Goal: Use online tool/utility: Utilize a website feature to perform a specific function

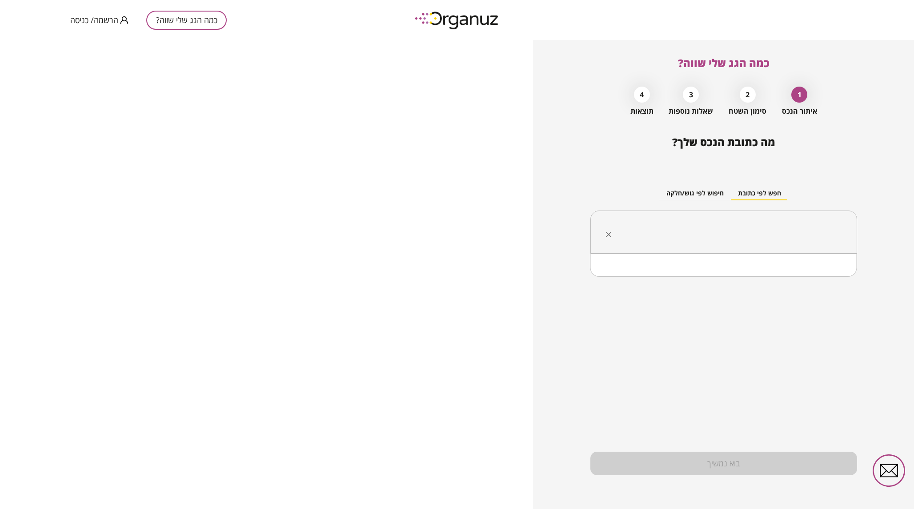
click at [735, 223] on input "text" at bounding box center [727, 232] width 239 height 22
click at [793, 281] on li "[PERSON_NAME] 32 קדימה-צורן" at bounding box center [724, 277] width 244 height 16
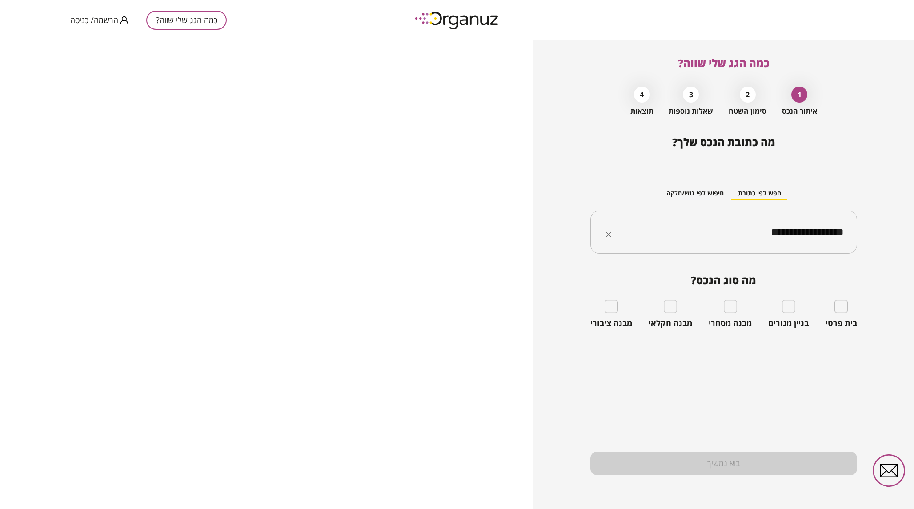
type input "**********"
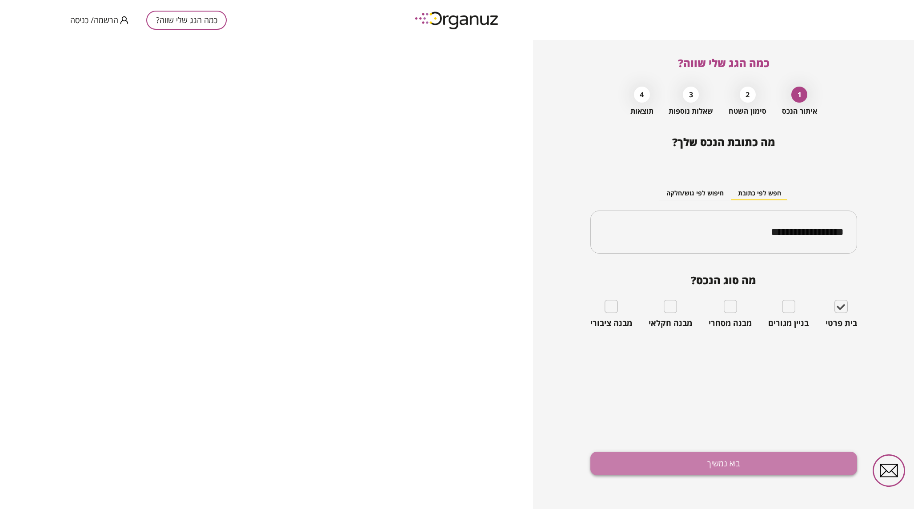
click at [716, 463] on button "בוא נמשיך" at bounding box center [723, 464] width 267 height 24
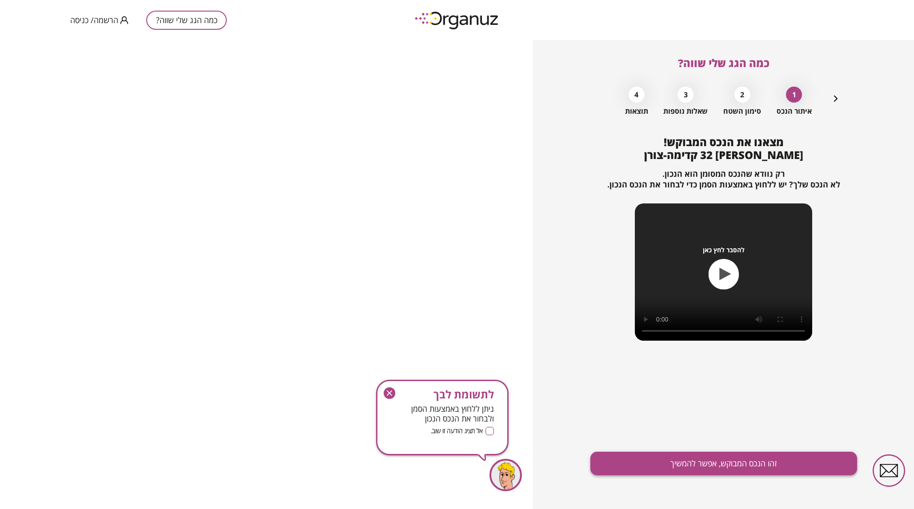
click at [677, 461] on button "זהו הנכס המבוקש, אפשר להמשיך" at bounding box center [723, 464] width 267 height 24
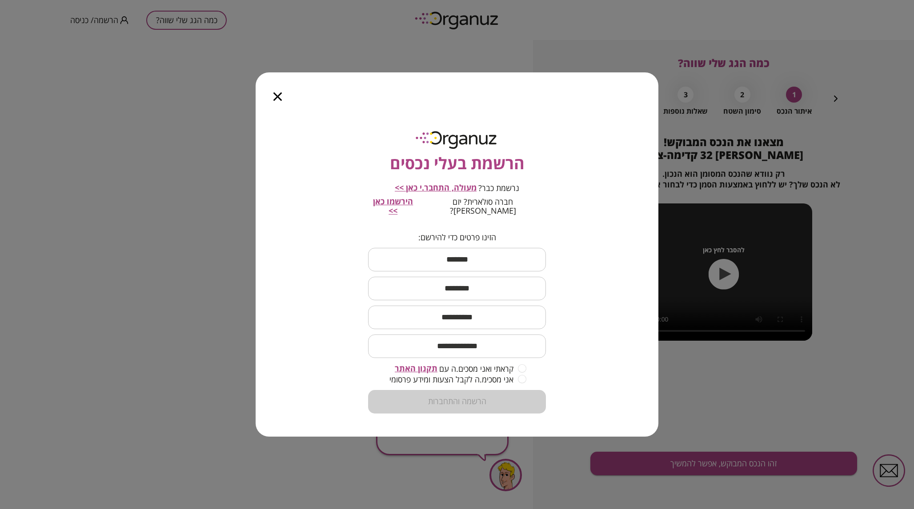
click at [504, 250] on input "text" at bounding box center [457, 260] width 178 height 26
type input "****"
type input "*****"
type input "**********"
click at [485, 312] on input "text" at bounding box center [457, 317] width 178 height 26
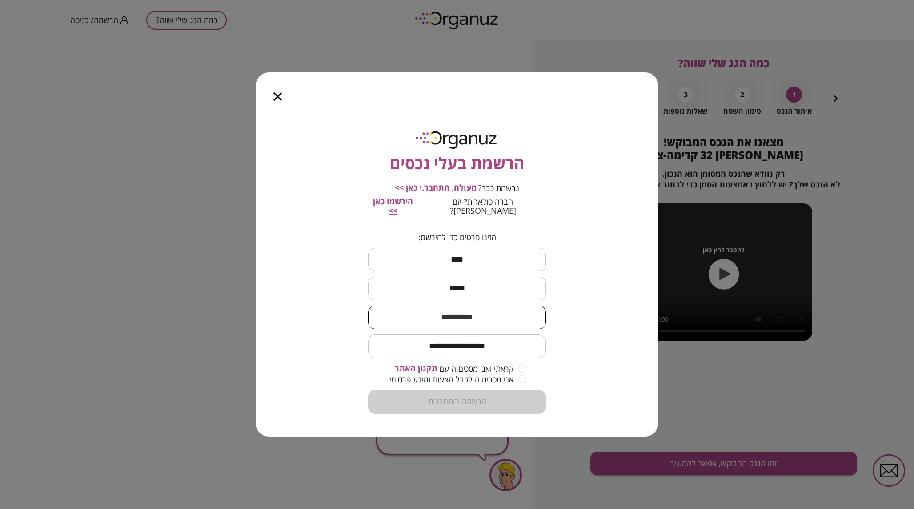
type input "**********"
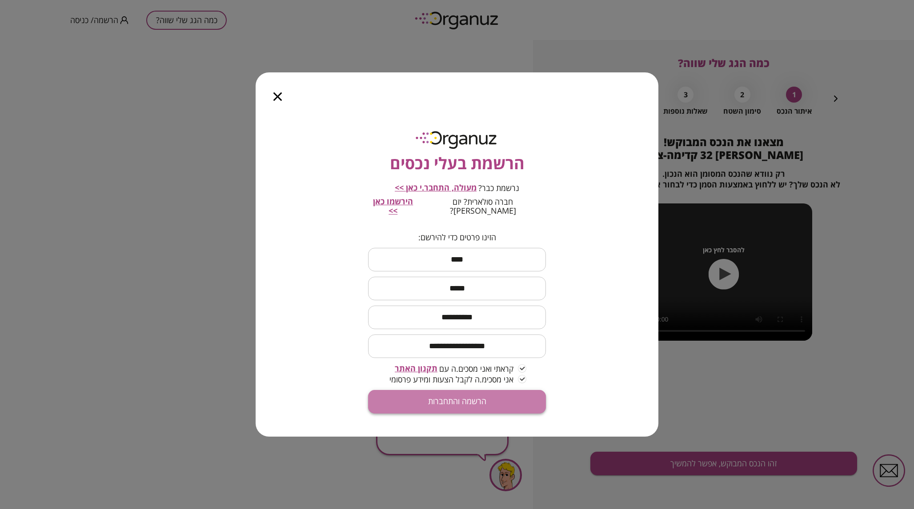
click at [491, 399] on button "הרשמה והתחברות" at bounding box center [457, 402] width 178 height 24
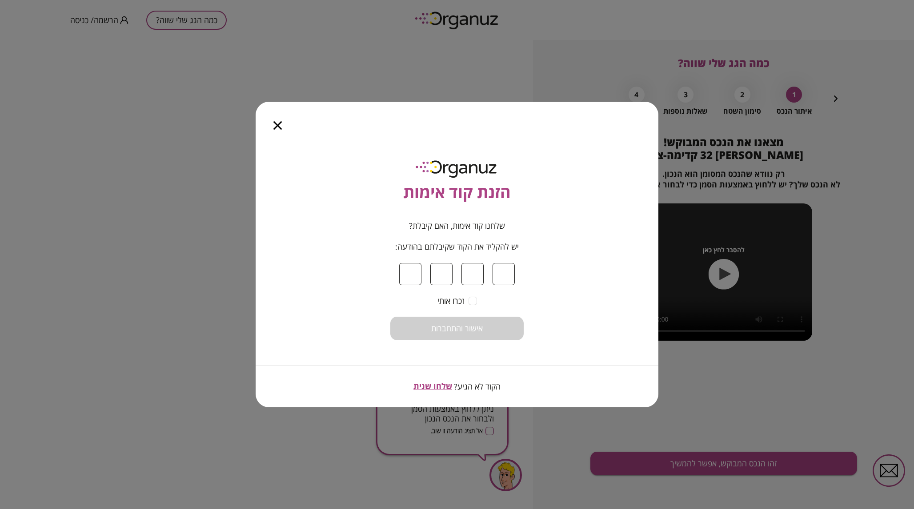
type input "*"
click at [463, 324] on span "אישור והתחברות" at bounding box center [457, 329] width 52 height 10
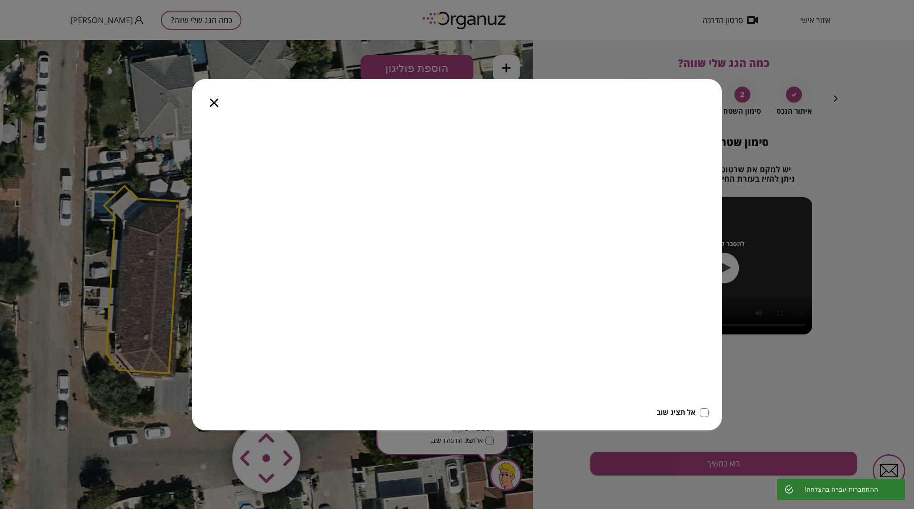
click at [216, 104] on icon "button" at bounding box center [214, 103] width 8 height 8
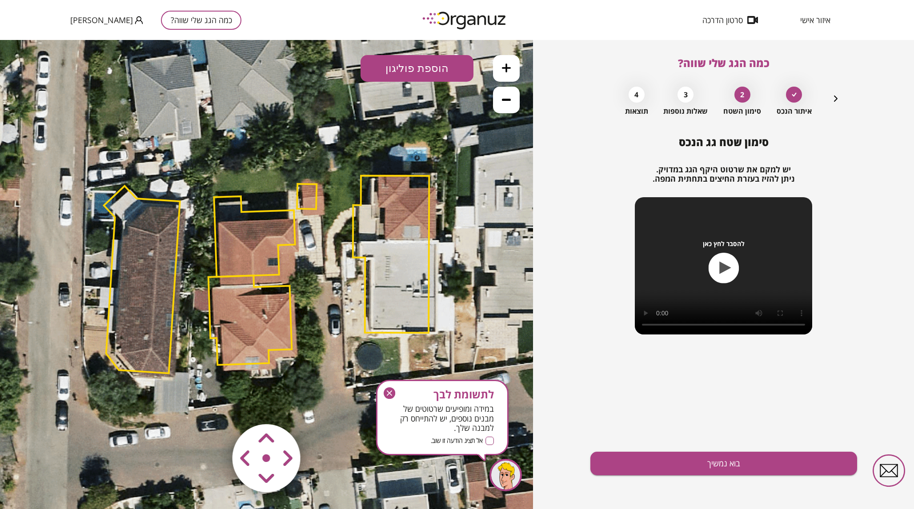
click at [268, 328] on polygon at bounding box center [250, 320] width 84 height 89
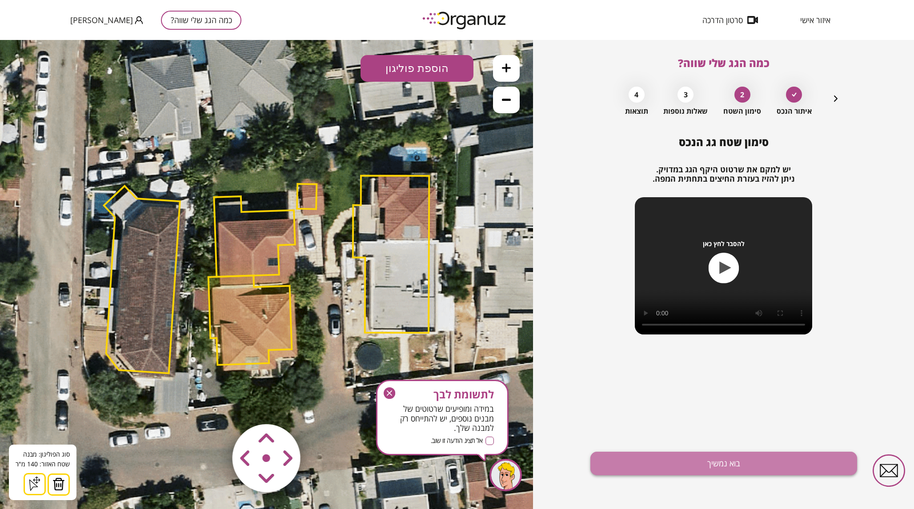
click at [763, 467] on button "בוא נמשיך" at bounding box center [723, 464] width 267 height 24
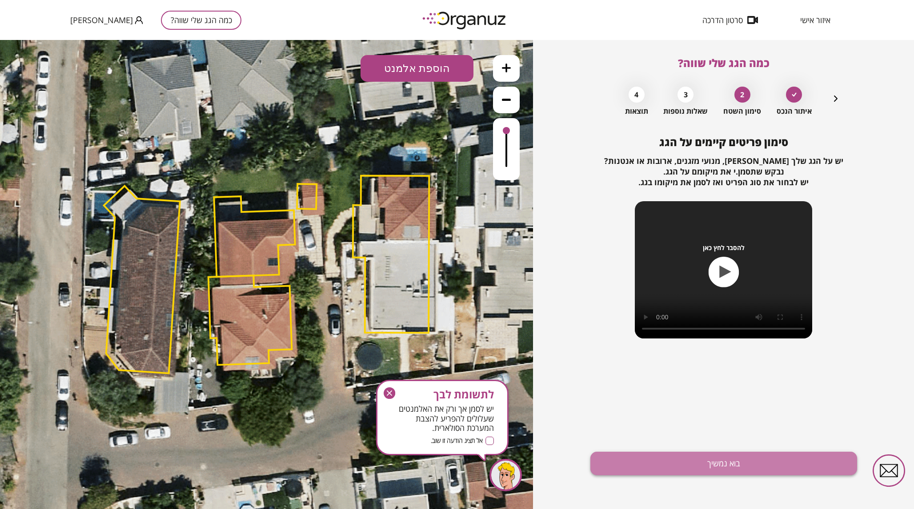
click at [763, 467] on button "בוא נמשיך" at bounding box center [723, 464] width 267 height 24
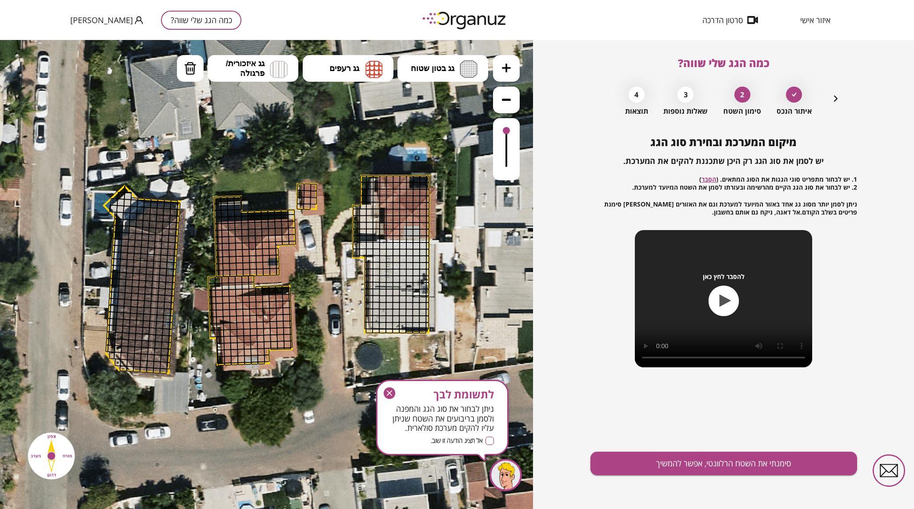
click at [249, 323] on div at bounding box center [247, 326] width 8 height 8
click at [256, 325] on div at bounding box center [260, 326] width 8 height 8
click at [771, 476] on div "מיקום המערכת ובחירת סוג הגג יש לסמן את סוג הגג רק היכן שתכננת להקים את המערכת. …" at bounding box center [723, 322] width 267 height 373
click at [774, 472] on button "סימנתי את השטח הרלוונטי, אפשר להמשיך" at bounding box center [723, 464] width 267 height 24
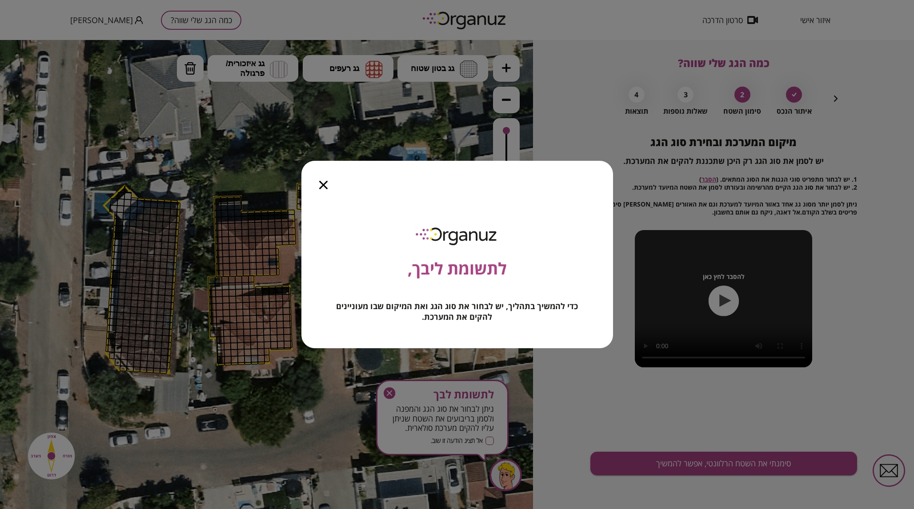
click at [315, 186] on div at bounding box center [323, 179] width 44 height 37
click at [325, 184] on icon "button" at bounding box center [323, 185] width 8 height 8
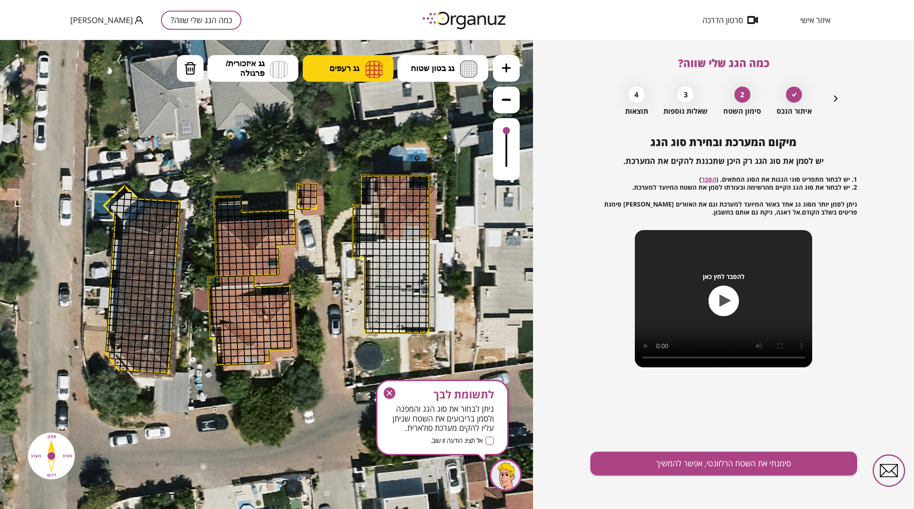
click at [356, 75] on button "גג רעפים" at bounding box center [348, 68] width 91 height 27
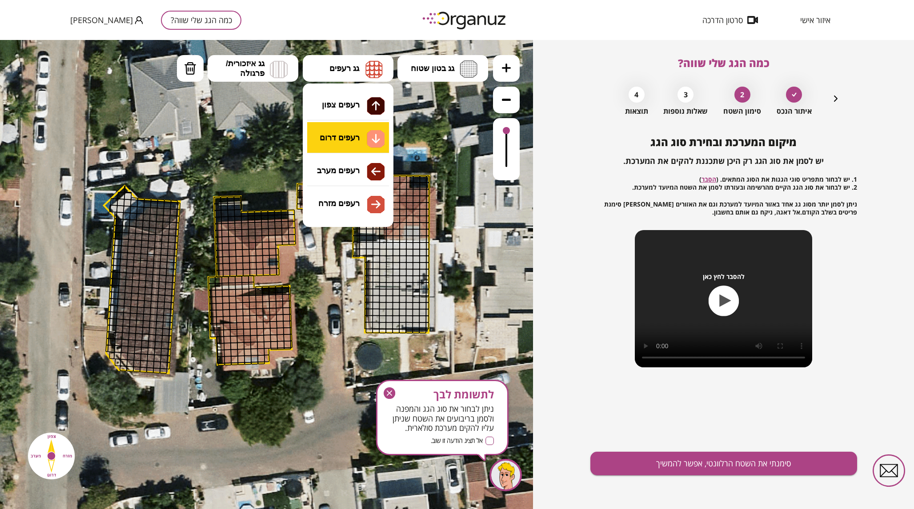
click at [343, 141] on div ".st0 { fill: #FFFFFF; } 0" at bounding box center [266, 274] width 533 height 469
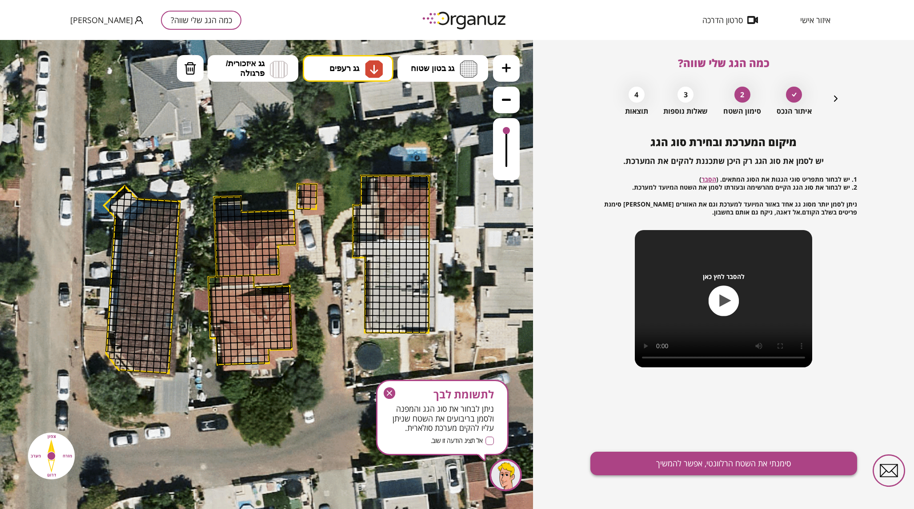
click at [777, 470] on button "סימנתי את השטח הרלוונטי, אפשר להמשיך" at bounding box center [723, 464] width 267 height 24
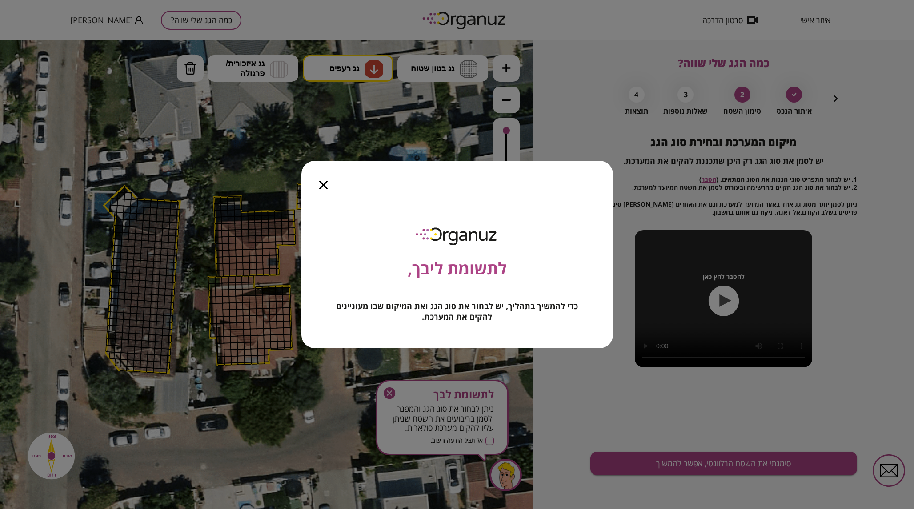
click at [328, 183] on div at bounding box center [323, 179] width 44 height 37
click at [323, 184] on icon "button" at bounding box center [323, 185] width 8 height 8
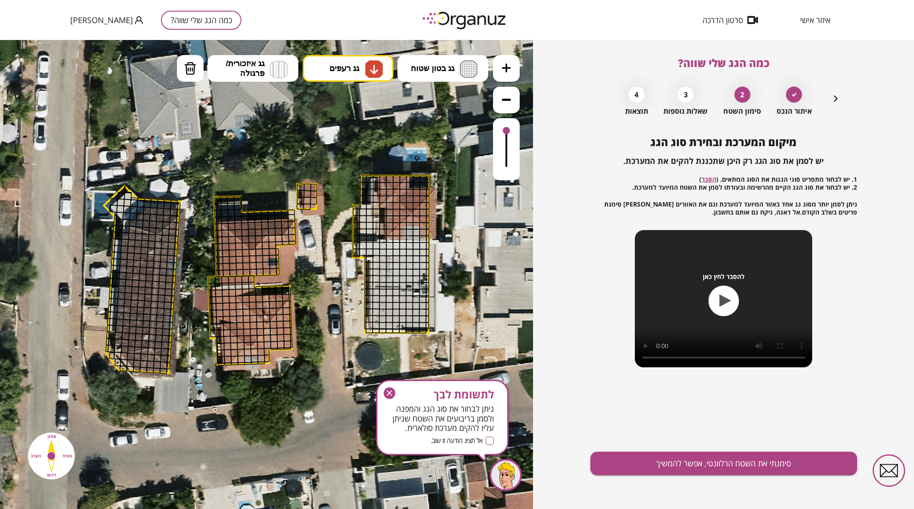
click at [253, 311] on div at bounding box center [253, 312] width 8 height 8
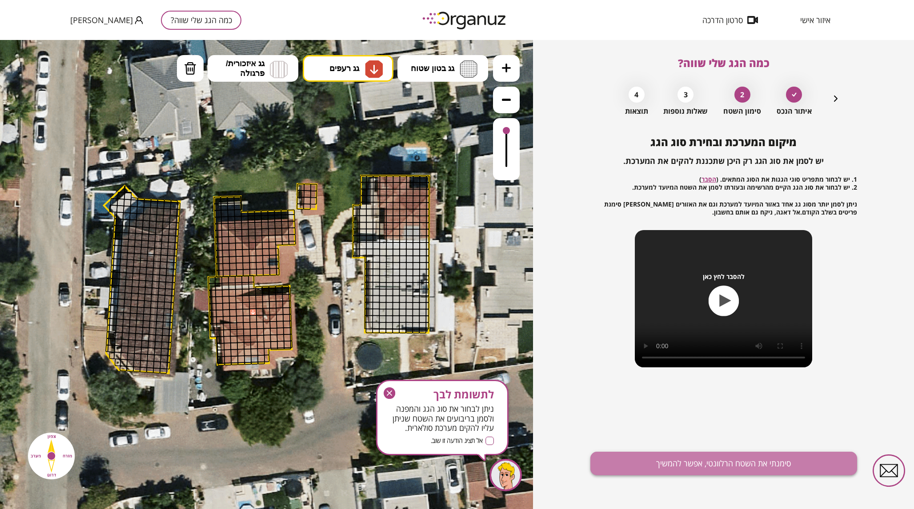
click at [782, 466] on button "סימנתי את השטח הרלוונטי, אפשר להמשיך" at bounding box center [723, 464] width 267 height 24
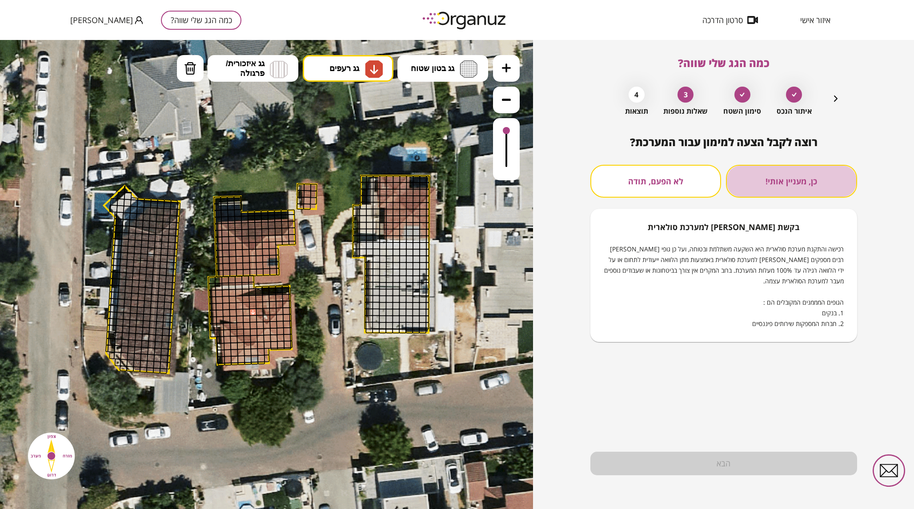
click at [827, 178] on button "כן, מעניין אותי!" at bounding box center [791, 181] width 131 height 33
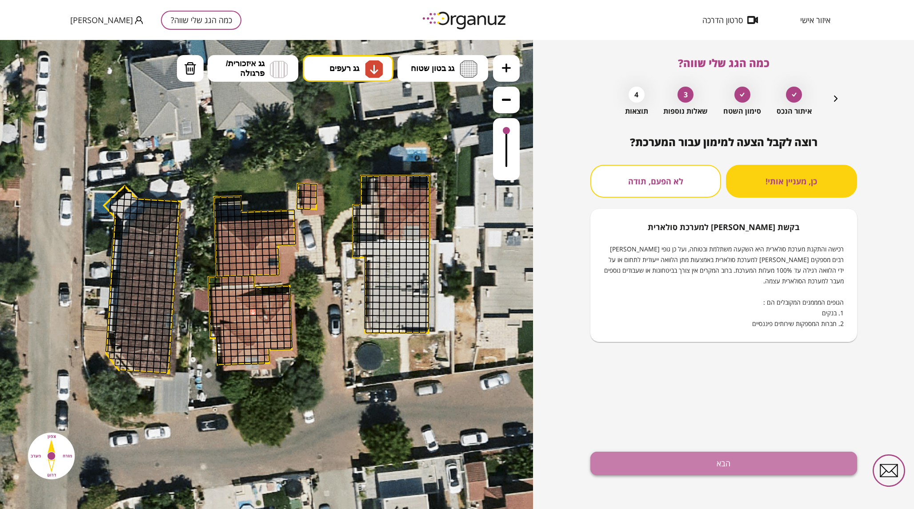
click at [748, 457] on button "הבא" at bounding box center [723, 464] width 267 height 24
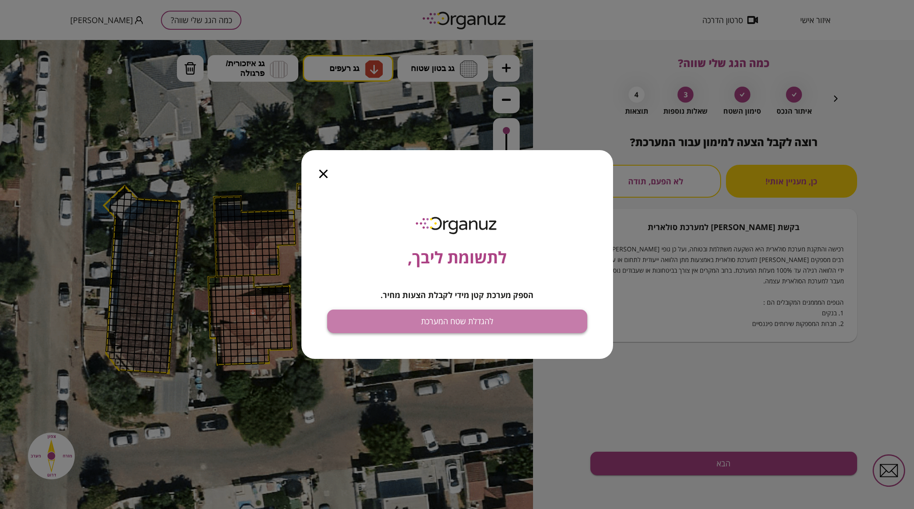
click at [513, 328] on button "להגדלת שטח המערכת" at bounding box center [457, 322] width 260 height 24
